Goal: Use online tool/utility

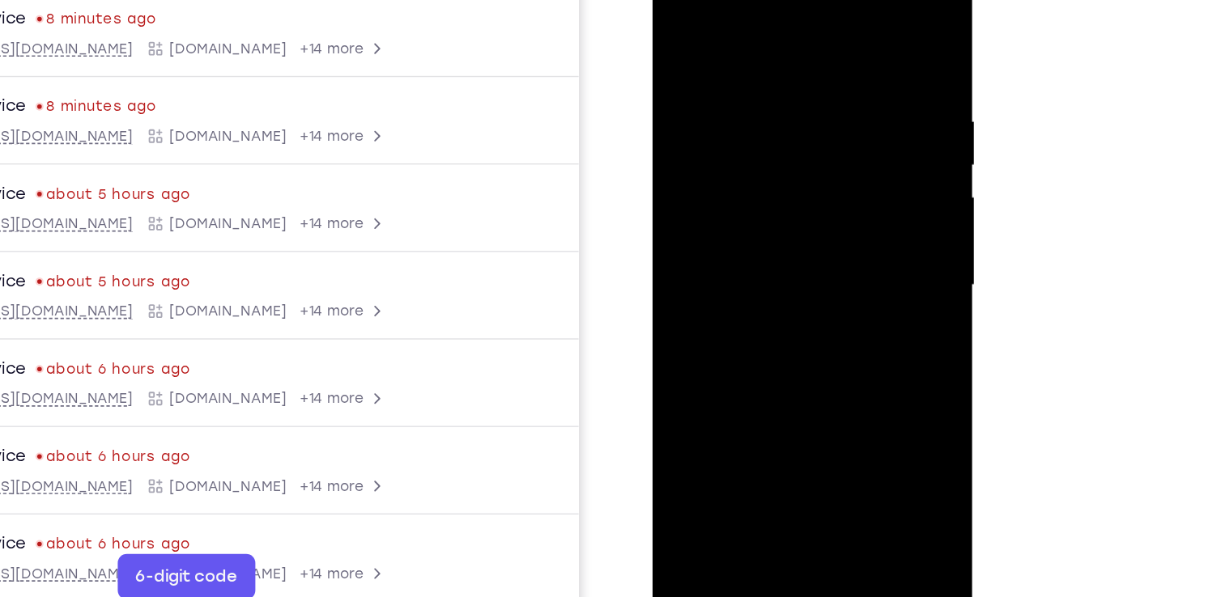
scroll to position [178, 0]
click at [766, 401] on div at bounding box center [766, 188] width 204 height 453
click at [845, 342] on div at bounding box center [766, 188] width 204 height 453
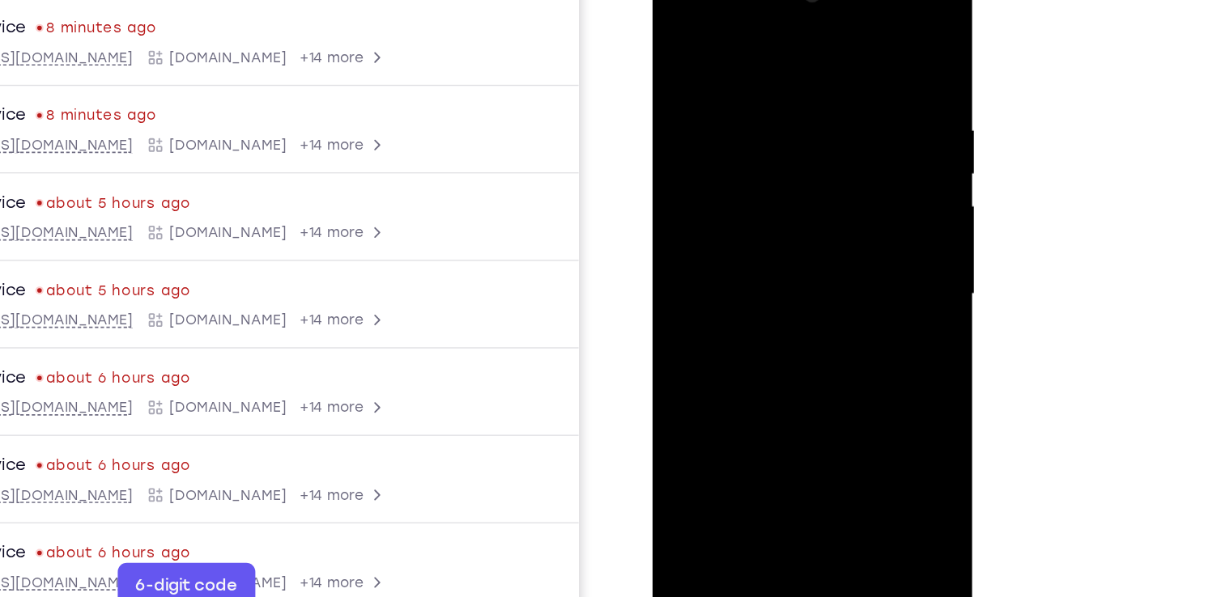
click at [723, 37] on div at bounding box center [766, 198] width 204 height 453
click at [838, 189] on div at bounding box center [766, 198] width 204 height 453
click at [783, 387] on div at bounding box center [766, 198] width 204 height 453
click at [764, 274] on div at bounding box center [766, 198] width 204 height 453
click at [774, 117] on div at bounding box center [766, 198] width 204 height 453
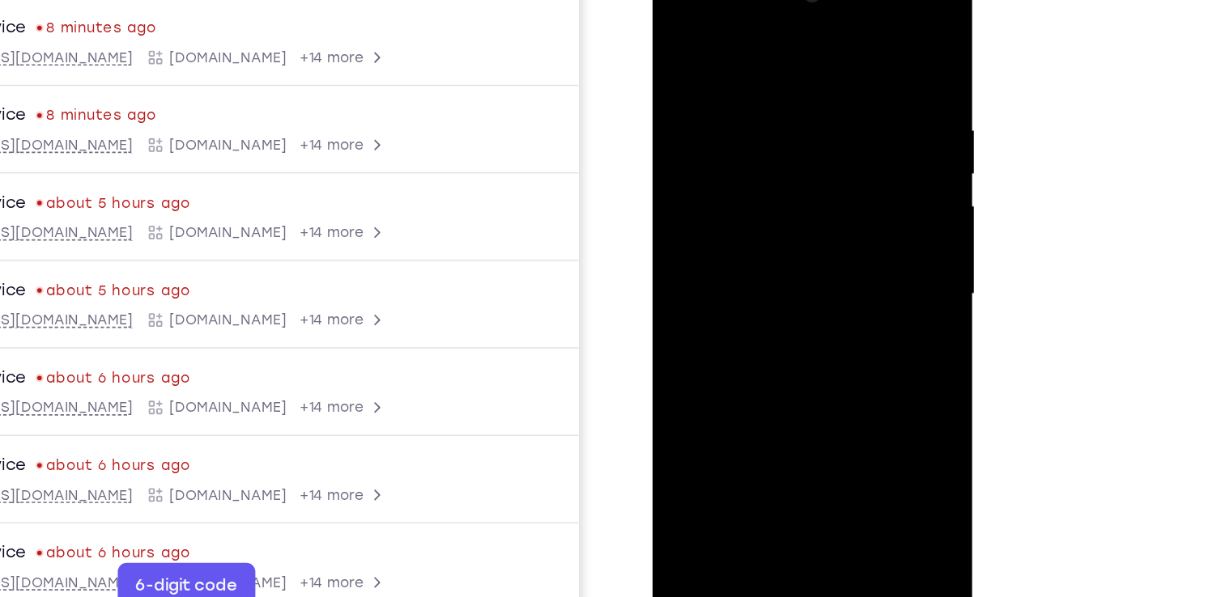
click at [762, 121] on div at bounding box center [766, 198] width 204 height 453
click at [736, 266] on div at bounding box center [766, 198] width 204 height 453
click at [803, 388] on div at bounding box center [766, 198] width 204 height 453
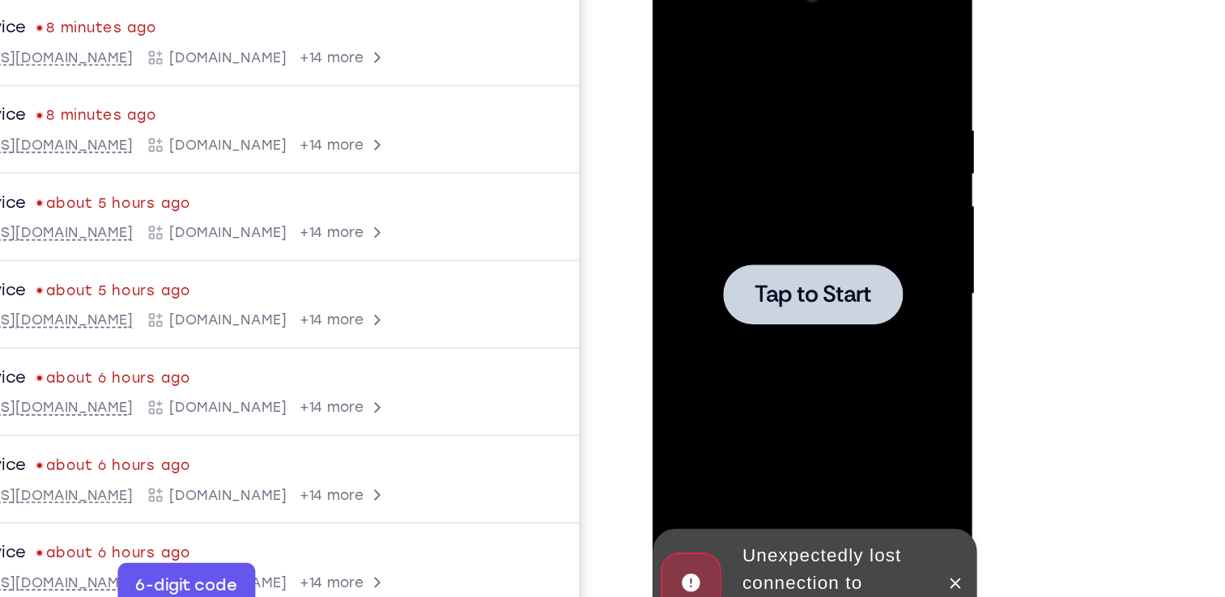
click at [727, 164] on div at bounding box center [766, 198] width 204 height 453
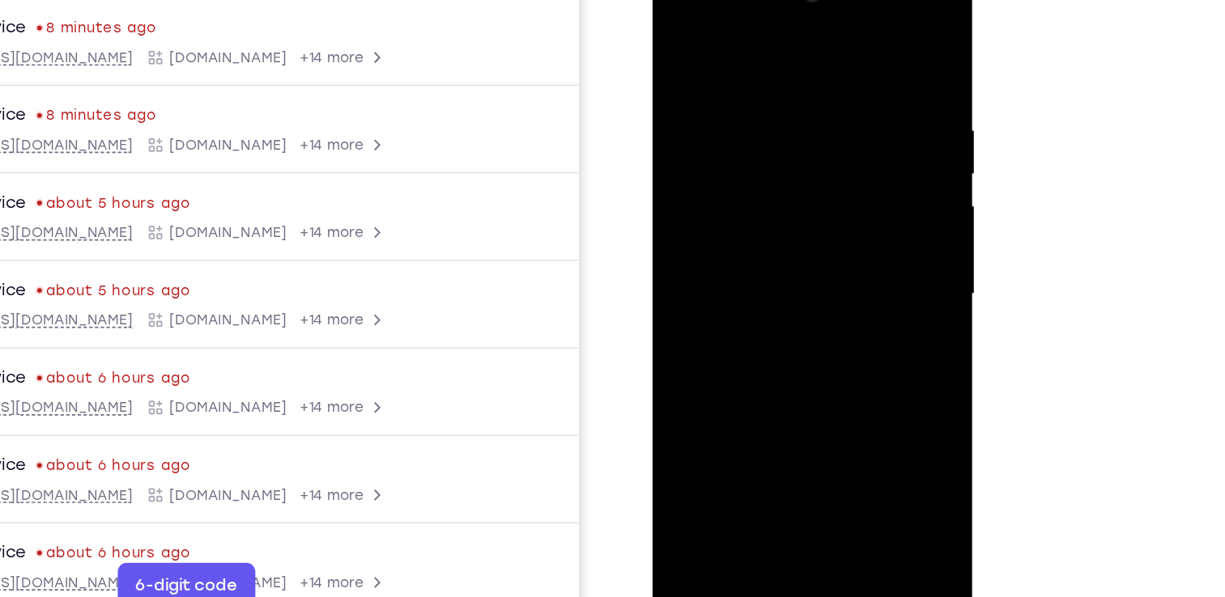
click at [768, 410] on div at bounding box center [766, 198] width 204 height 453
click at [838, 346] on div at bounding box center [766, 198] width 204 height 453
click at [768, 42] on div at bounding box center [766, 198] width 204 height 453
click at [758, 39] on div at bounding box center [766, 198] width 204 height 453
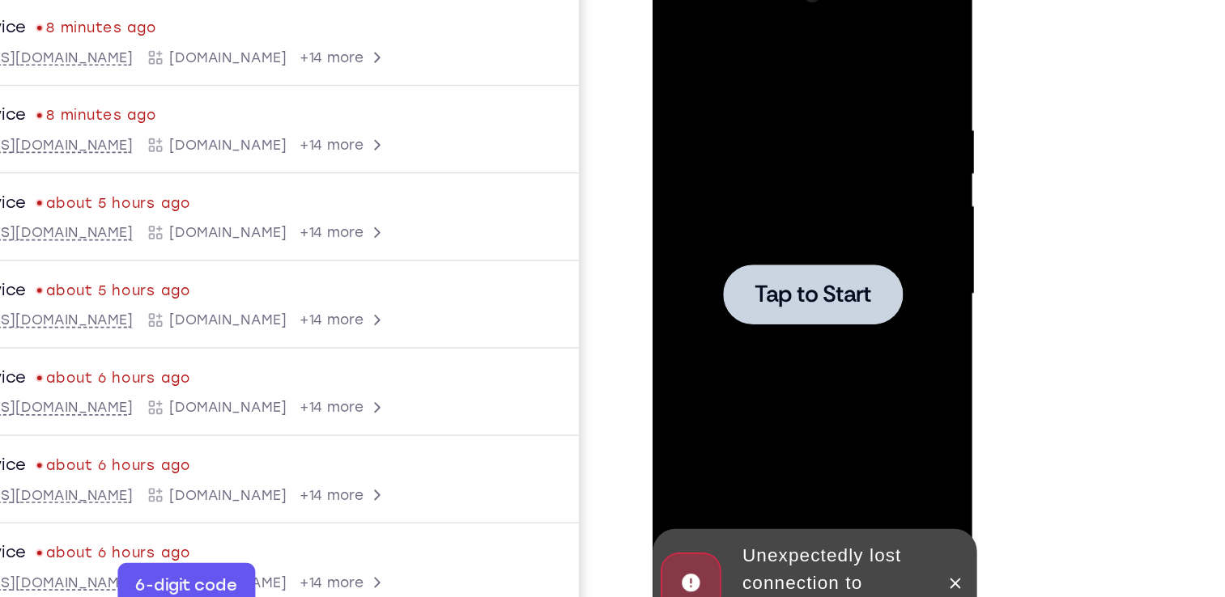
click at [784, 244] on div at bounding box center [766, 198] width 204 height 453
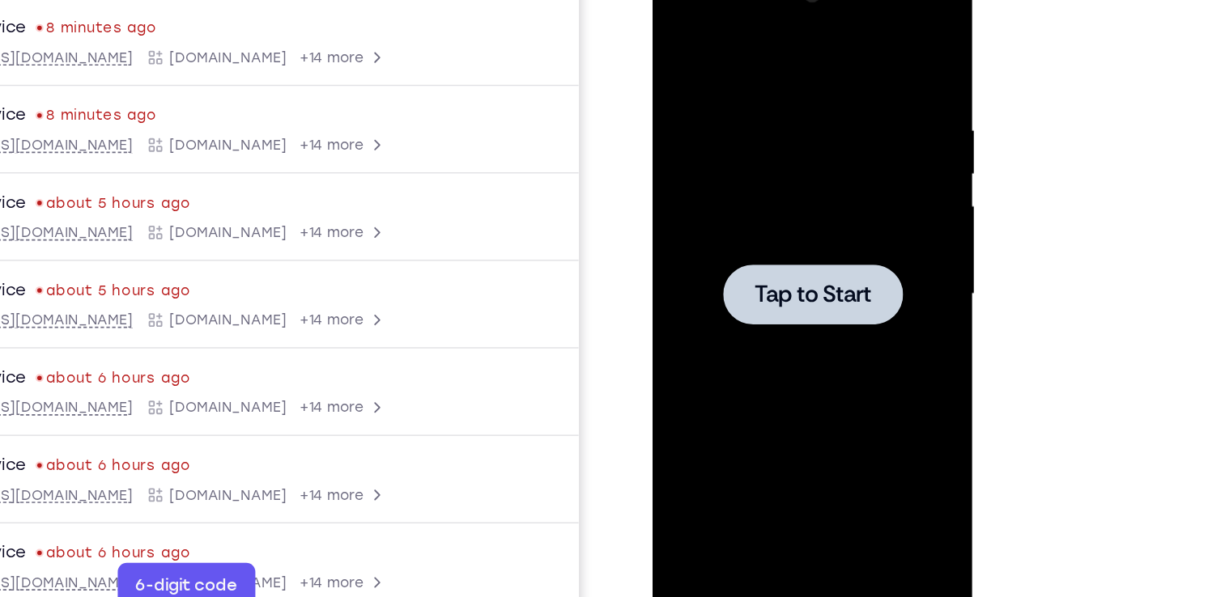
click at [716, 277] on div at bounding box center [766, 198] width 204 height 453
click at [792, 128] on div at bounding box center [766, 198] width 204 height 453
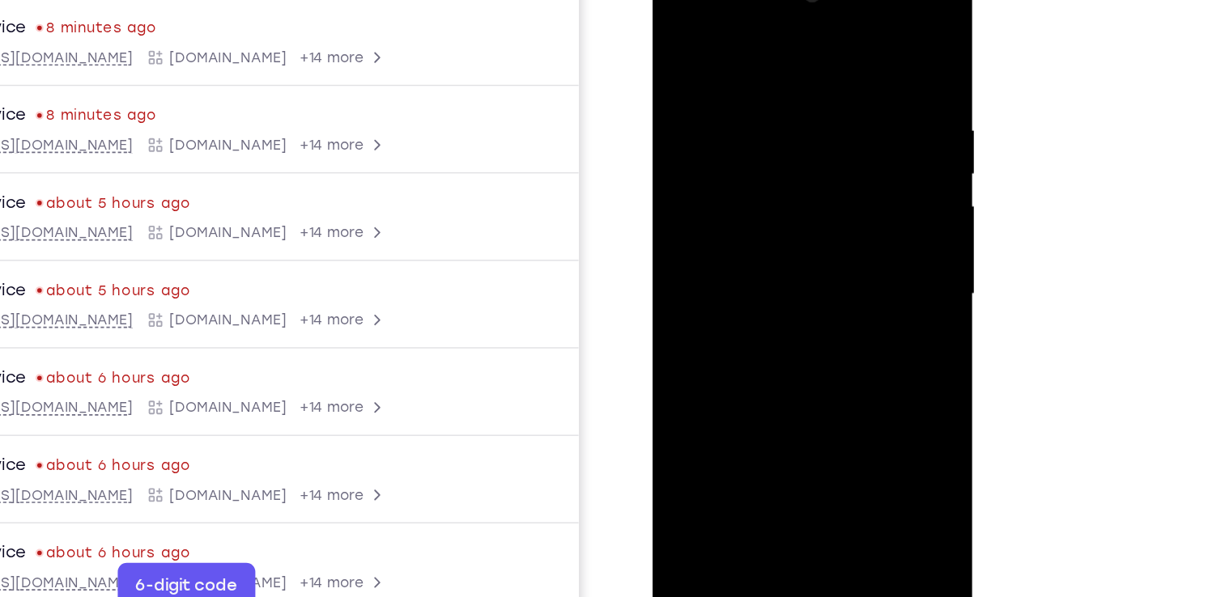
click at [767, 410] on div at bounding box center [766, 198] width 204 height 453
click at [835, 348] on div at bounding box center [766, 198] width 204 height 453
click at [777, 41] on div at bounding box center [766, 198] width 204 height 453
click at [842, 183] on div at bounding box center [766, 198] width 204 height 453
click at [749, 225] on div at bounding box center [766, 198] width 204 height 453
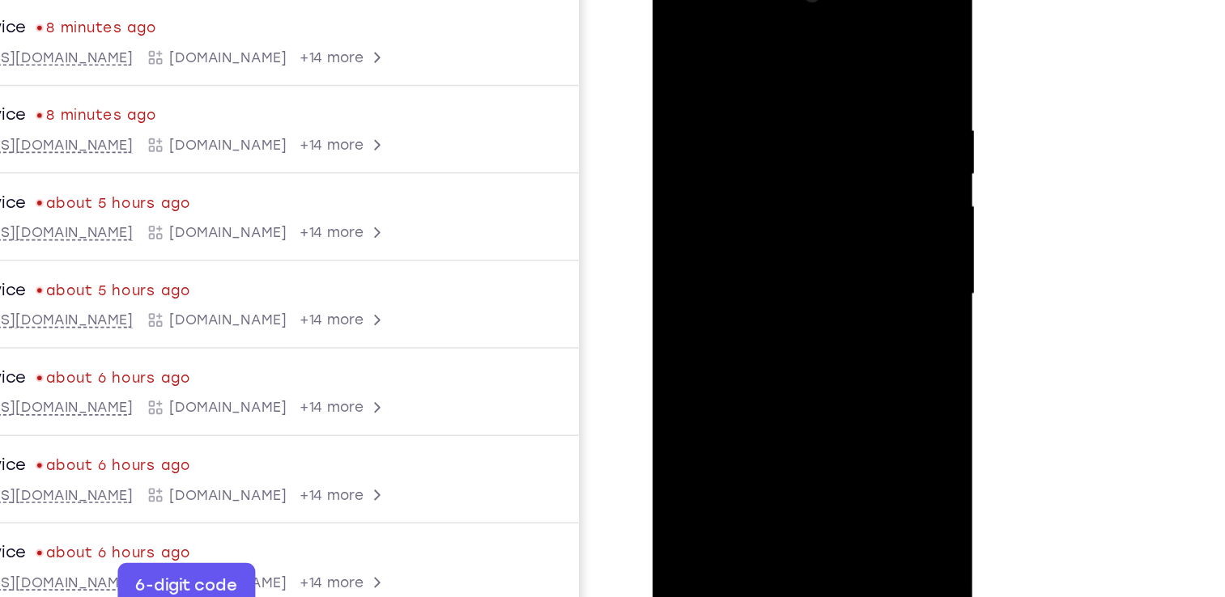
click at [772, 278] on div at bounding box center [766, 198] width 204 height 453
click at [773, 124] on div at bounding box center [766, 198] width 204 height 453
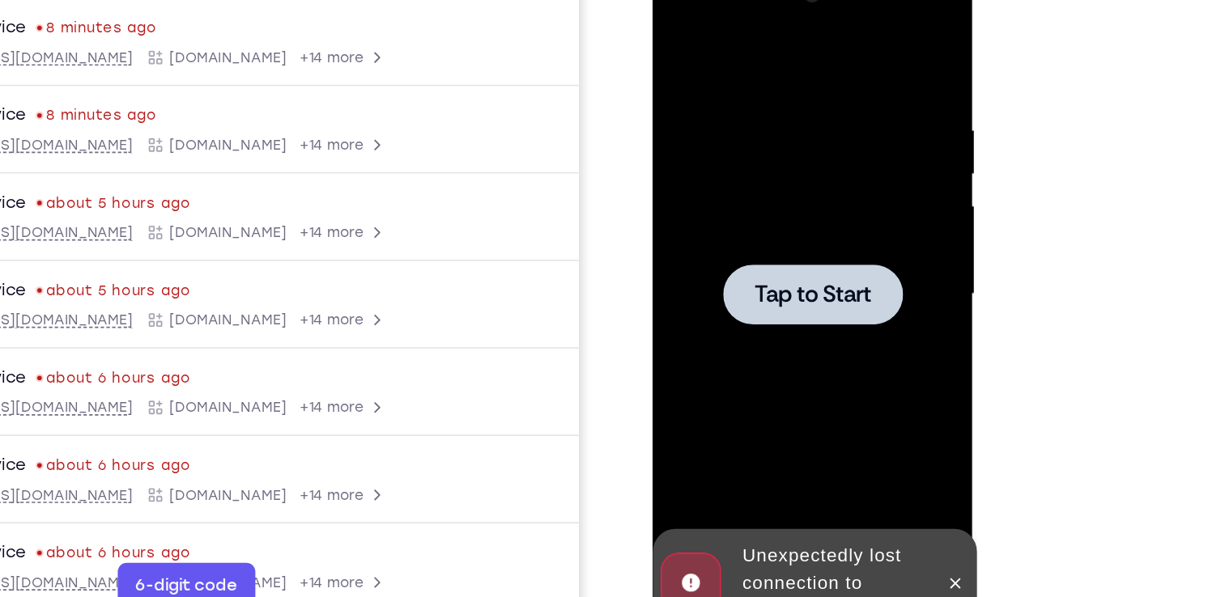
click at [749, 222] on div at bounding box center [766, 198] width 204 height 453
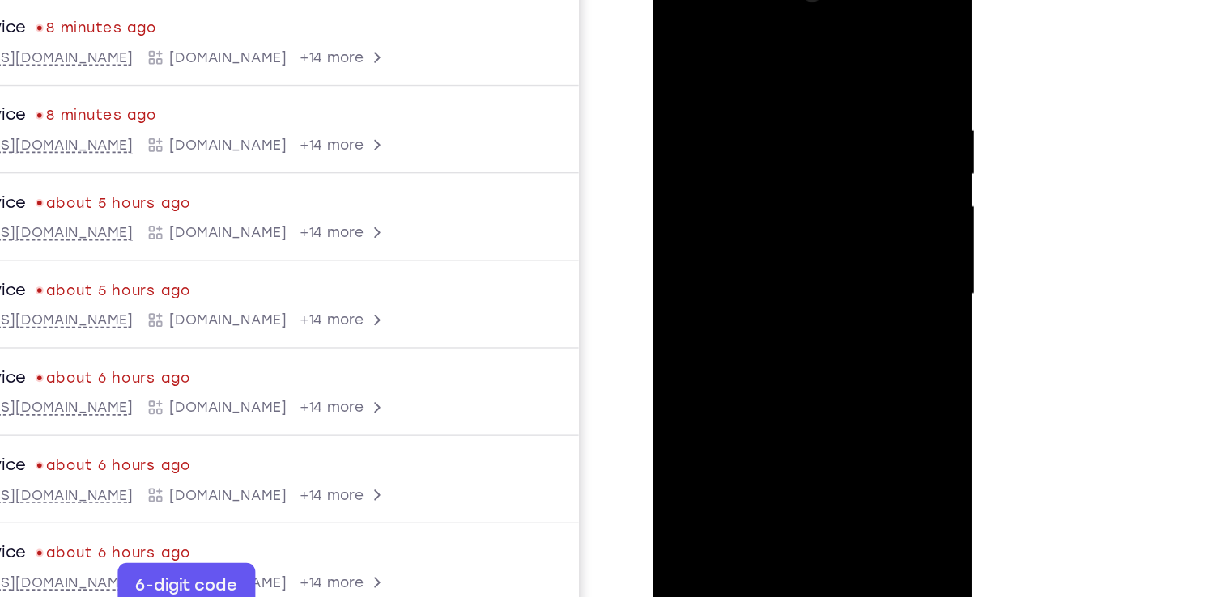
click at [766, 410] on div at bounding box center [766, 198] width 204 height 453
click at [838, 339] on div at bounding box center [766, 198] width 204 height 453
click at [842, 336] on div at bounding box center [766, 198] width 204 height 453
click at [755, 43] on div at bounding box center [766, 198] width 204 height 453
click at [837, 191] on div at bounding box center [766, 198] width 204 height 453
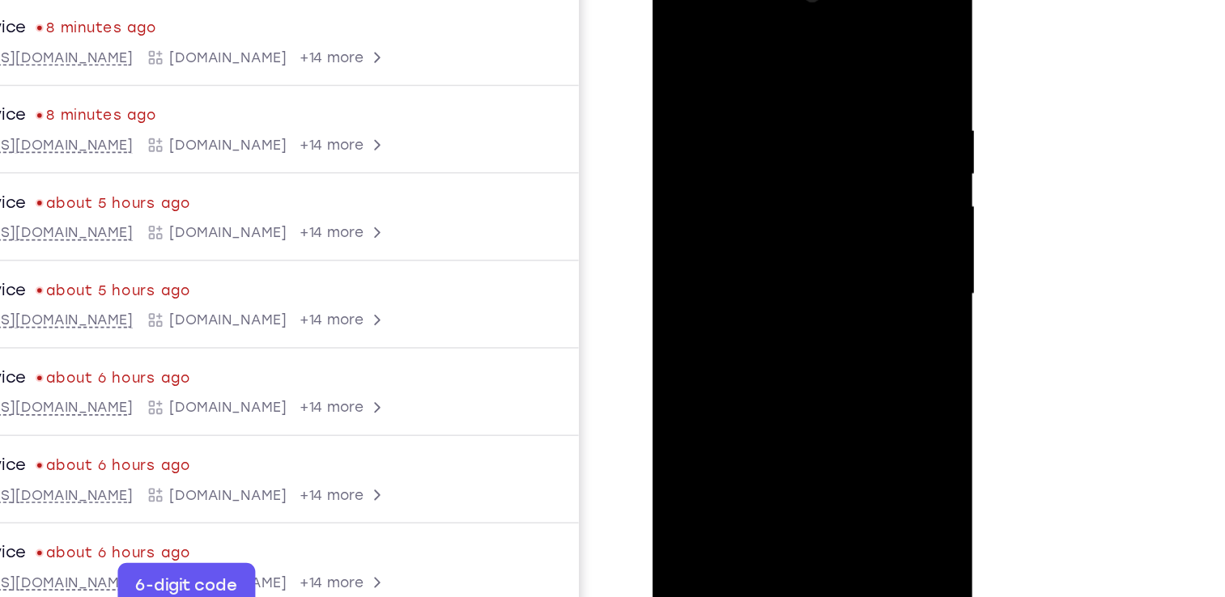
click at [787, 389] on div at bounding box center [766, 198] width 204 height 453
click at [766, 280] on div at bounding box center [766, 198] width 204 height 453
click at [775, 124] on div at bounding box center [766, 198] width 204 height 453
click at [744, 128] on div at bounding box center [766, 198] width 204 height 453
click at [802, 266] on div at bounding box center [766, 198] width 204 height 453
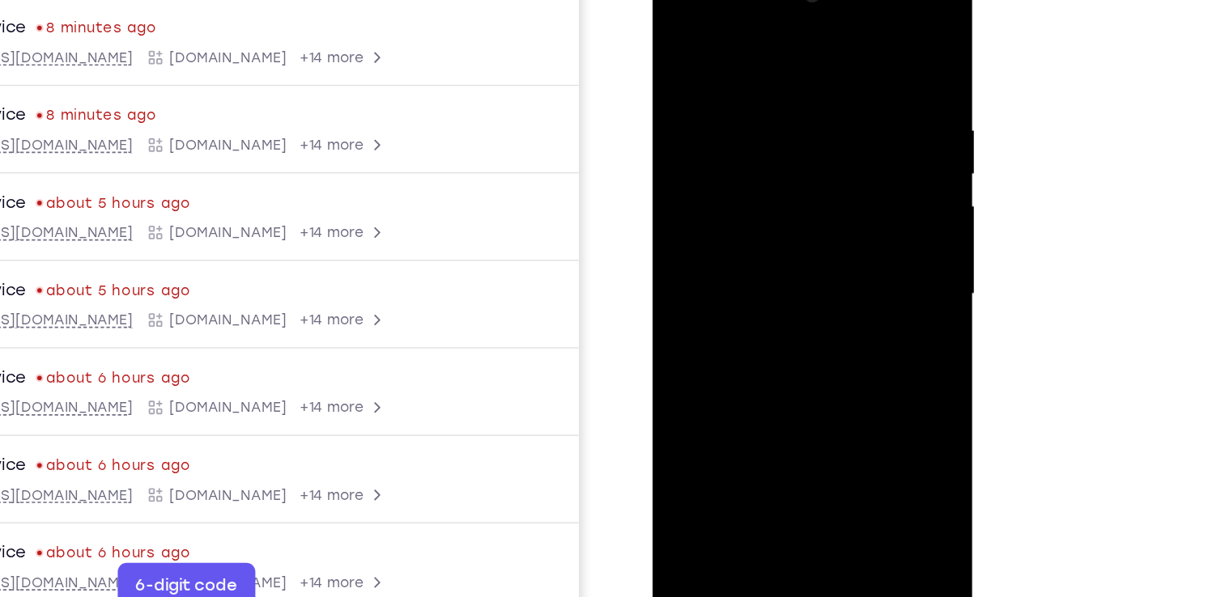
click at [806, 387] on div at bounding box center [766, 198] width 204 height 453
click at [768, 282] on div at bounding box center [766, 198] width 204 height 453
click at [681, 34] on div at bounding box center [766, 198] width 204 height 453
click at [682, 33] on div at bounding box center [766, 198] width 204 height 453
click at [683, 33] on div at bounding box center [766, 198] width 204 height 453
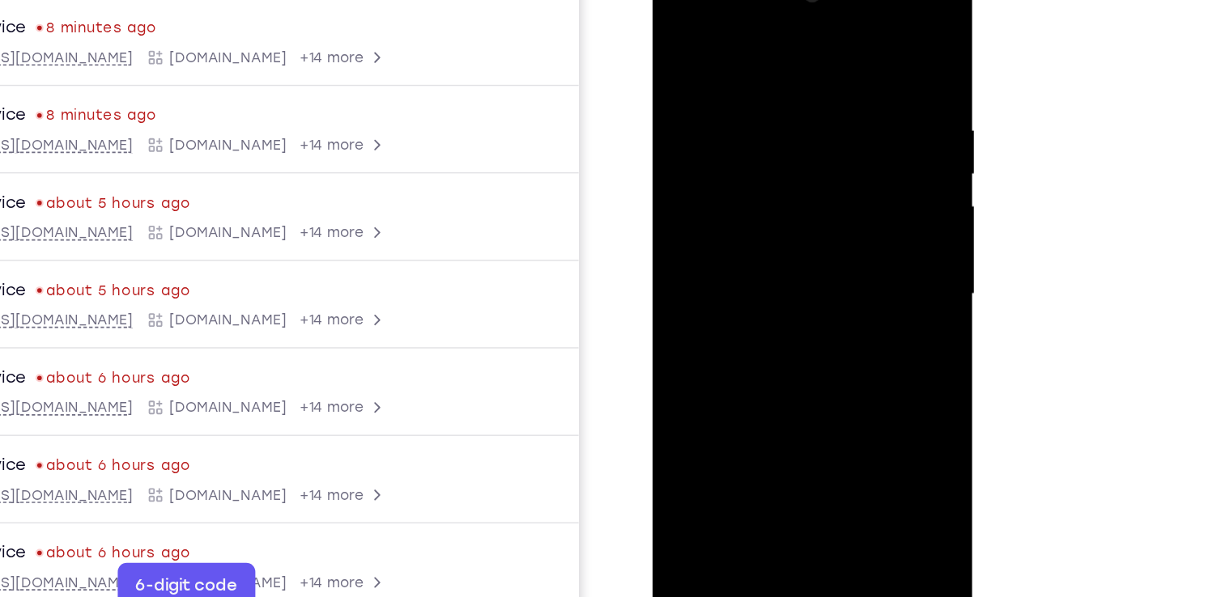
click at [681, 33] on div at bounding box center [766, 198] width 204 height 453
click at [738, 77] on div at bounding box center [766, 198] width 204 height 453
click at [679, 32] on div at bounding box center [766, 198] width 204 height 453
click at [739, 69] on div at bounding box center [766, 198] width 204 height 453
